Goal: Task Accomplishment & Management: Manage account settings

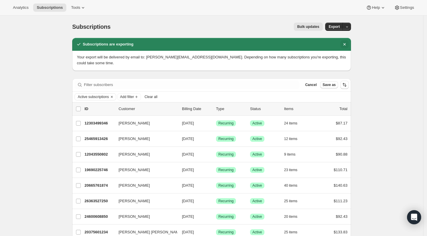
click at [347, 43] on icon "Dismiss notification" at bounding box center [345, 44] width 6 height 6
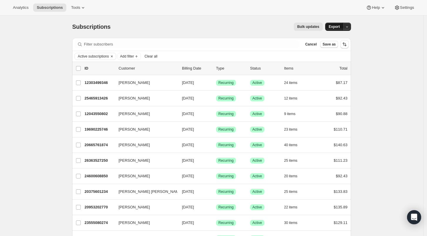
click at [333, 27] on span "Export" at bounding box center [334, 26] width 11 height 5
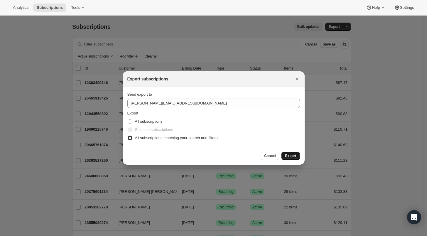
click at [289, 155] on span "Export" at bounding box center [290, 156] width 11 height 5
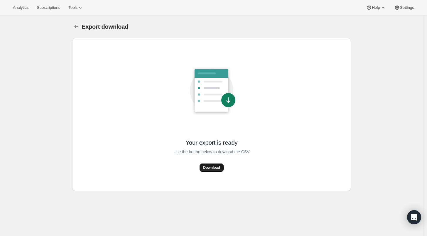
click at [213, 169] on span "Download" at bounding box center [211, 167] width 17 height 5
click at [42, 9] on span "Subscriptions" at bounding box center [48, 7] width 23 height 5
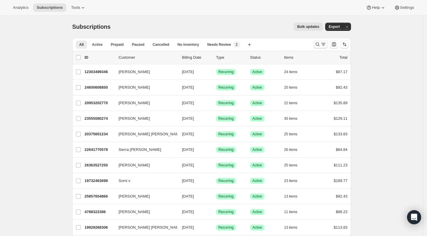
click at [317, 44] on icon "Search and filter results" at bounding box center [318, 44] width 6 height 6
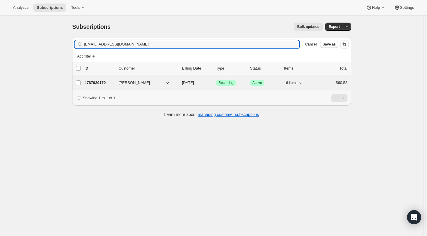
type input "breannstuddard@gmail.com"
click at [102, 83] on p "4787929170" at bounding box center [99, 83] width 29 height 6
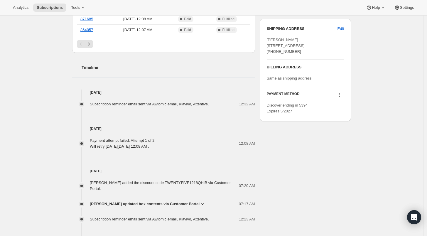
scroll to position [261, 0]
